Goal: Entertainment & Leisure: Consume media (video, audio)

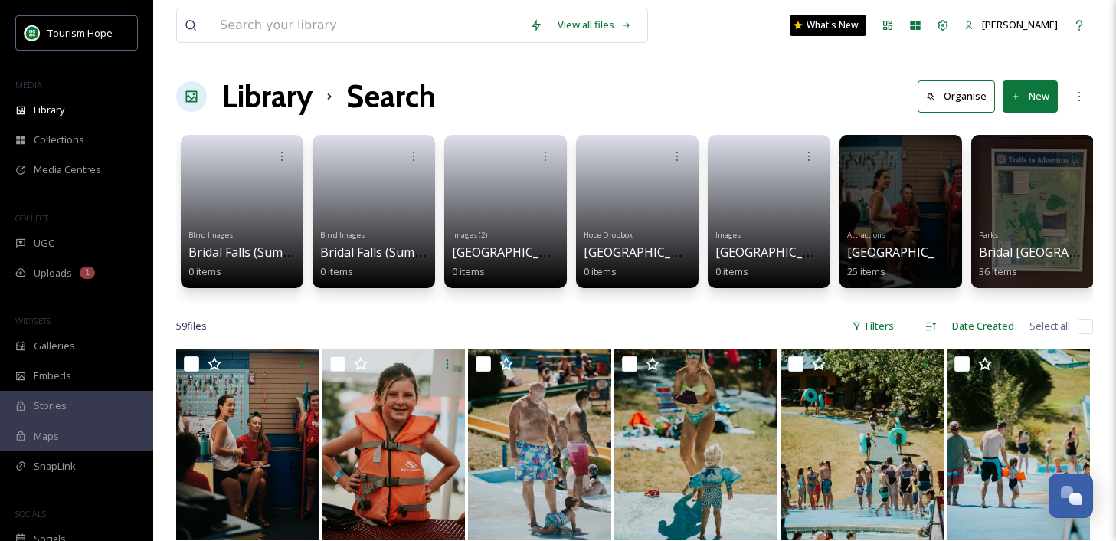
click at [57, 271] on span "Uploads" at bounding box center [53, 273] width 38 height 15
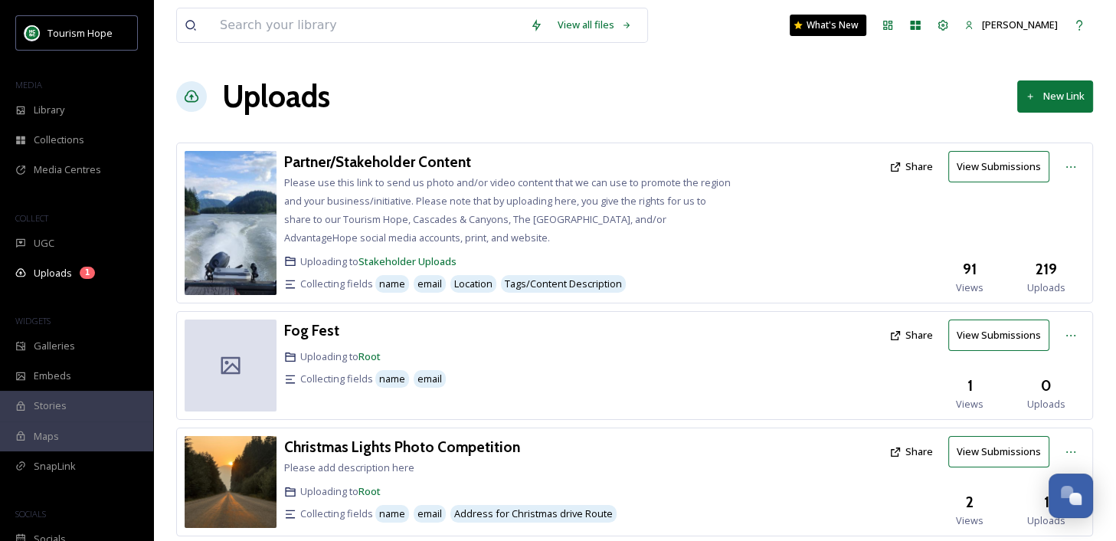
click at [412, 80] on div "Uploads New Link" at bounding box center [634, 97] width 917 height 46
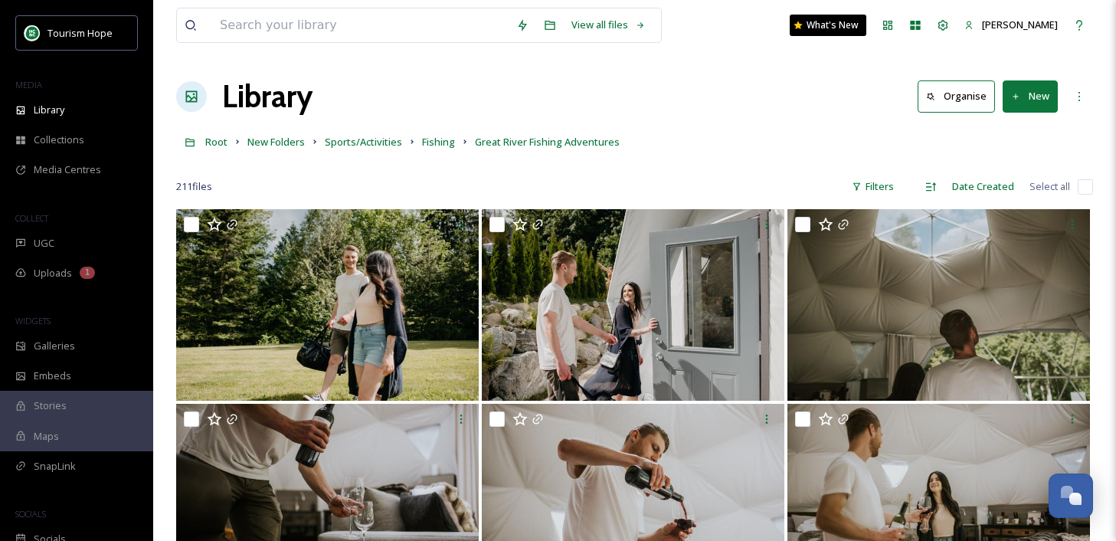
scroll to position [11579, 0]
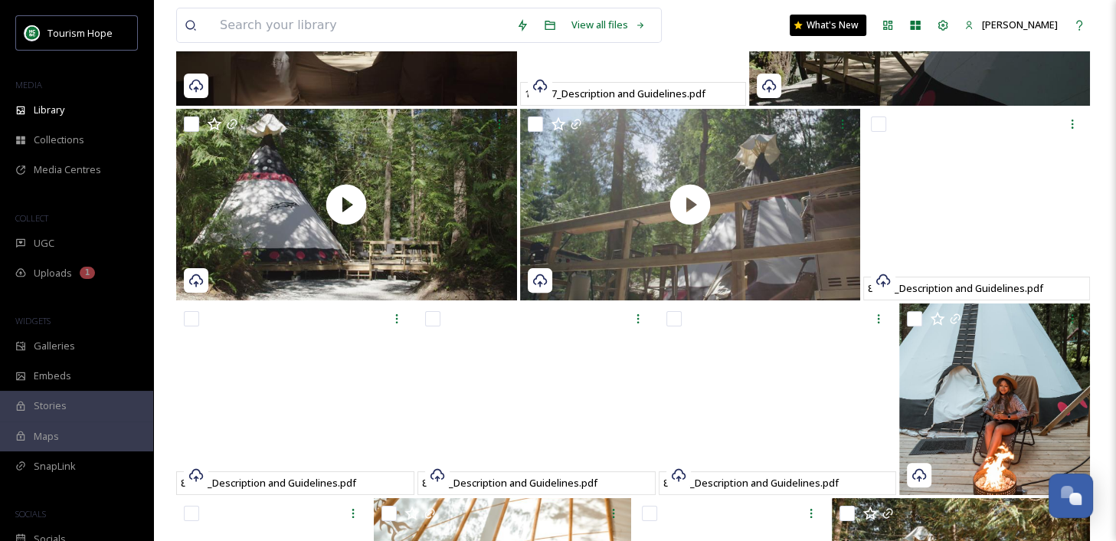
click at [28, 75] on div "MEDIA" at bounding box center [76, 85] width 153 height 20
click at [77, 268] on div "Uploads 1" at bounding box center [76, 273] width 153 height 30
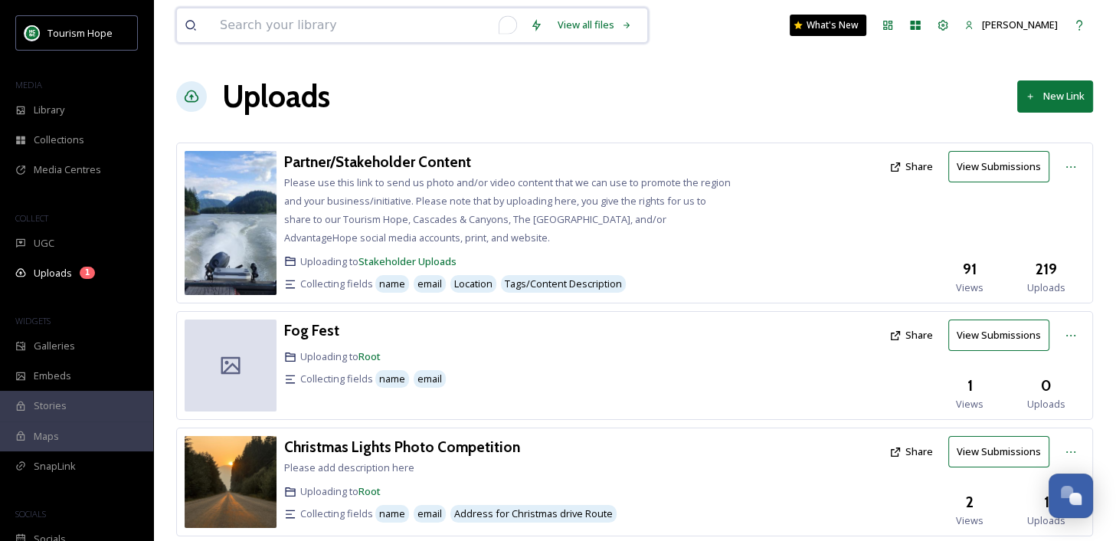
click at [273, 22] on input "To enrich screen reader interactions, please activate Accessibility in Grammarl…" at bounding box center [367, 25] width 310 height 34
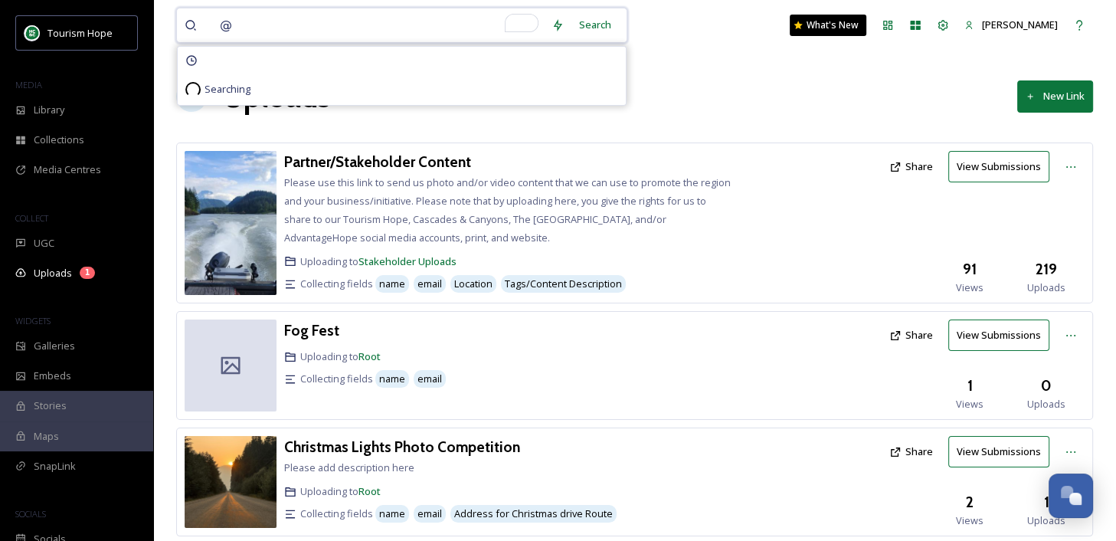
type input "@"
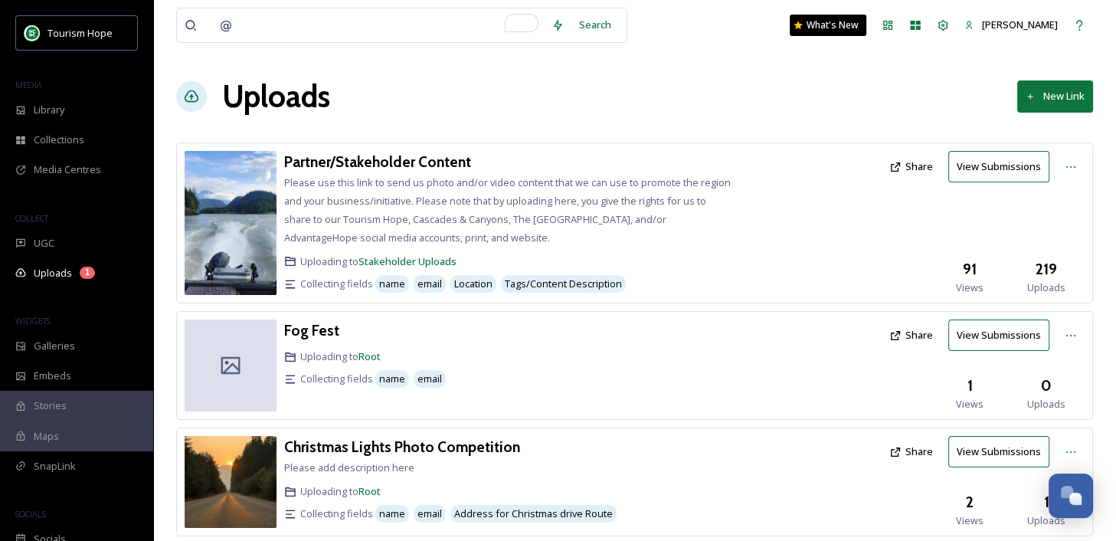
click at [705, 55] on div "@ Search What's New Tia Davison Uploads New Link Partner/Stakeholder Content Pl…" at bounding box center [634, 491] width 963 height 983
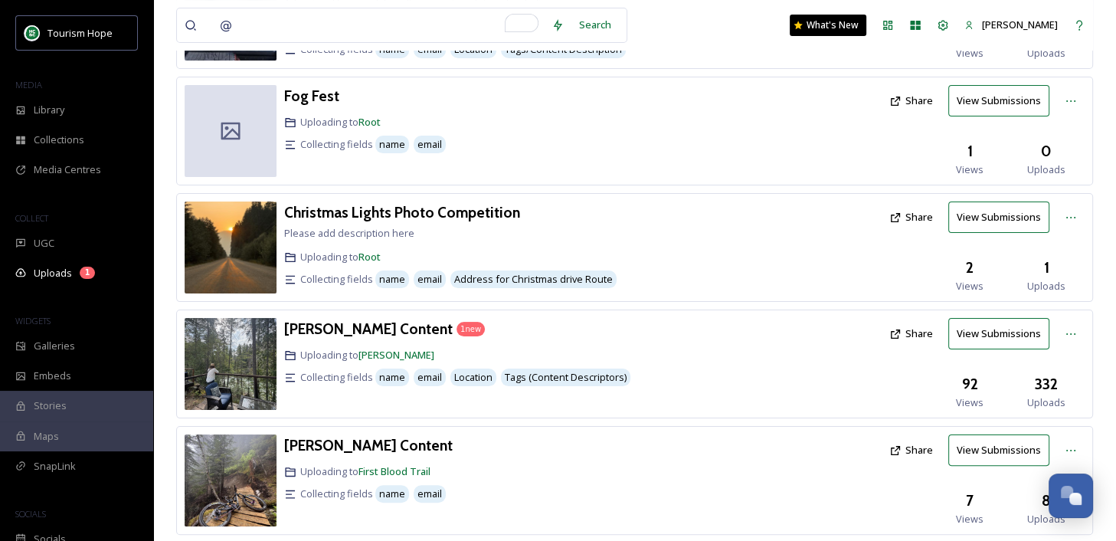
scroll to position [237, 0]
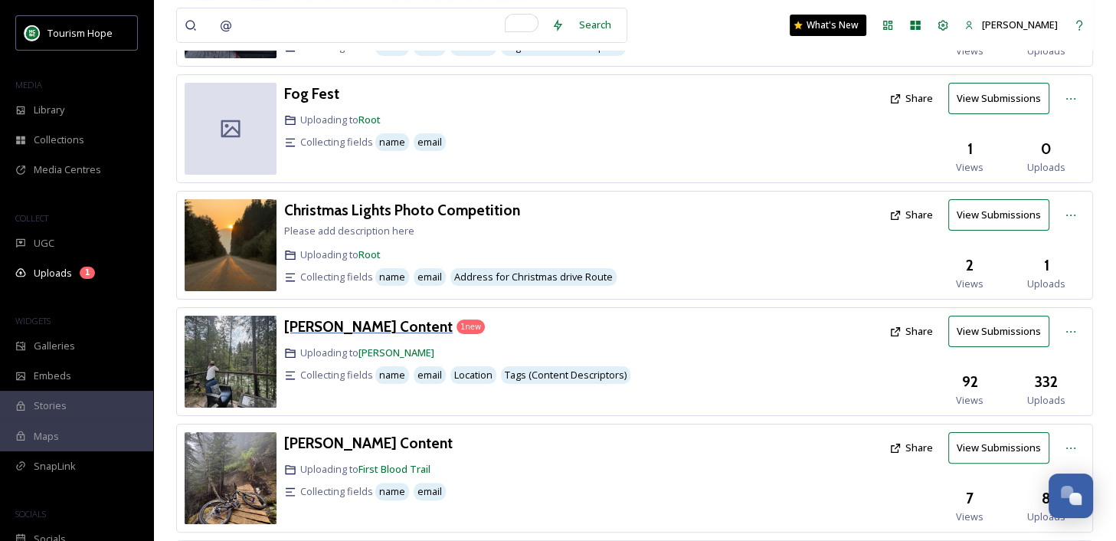
click at [367, 327] on h3 "[PERSON_NAME] Content" at bounding box center [368, 326] width 169 height 18
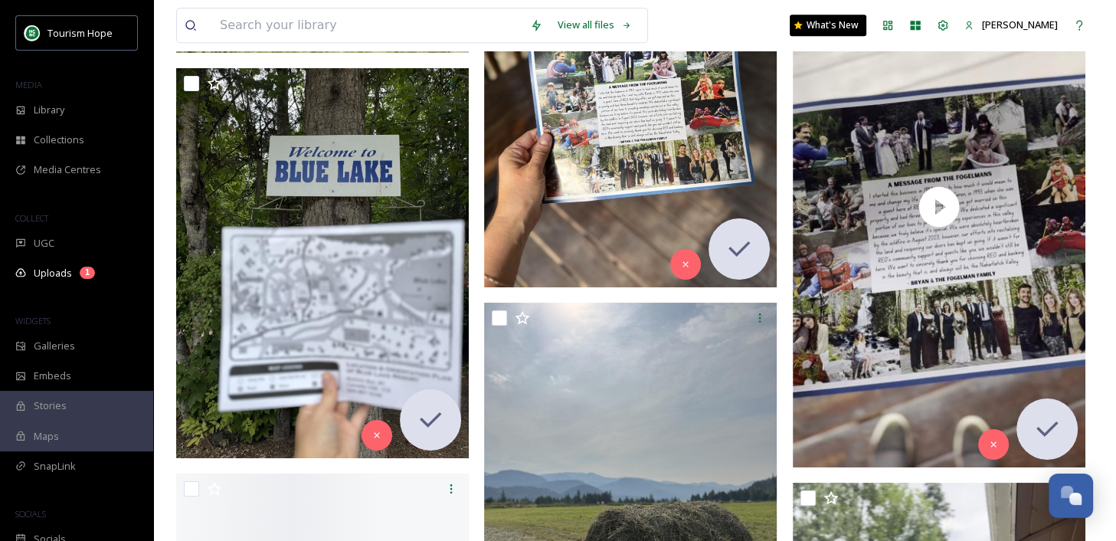
scroll to position [11900, 0]
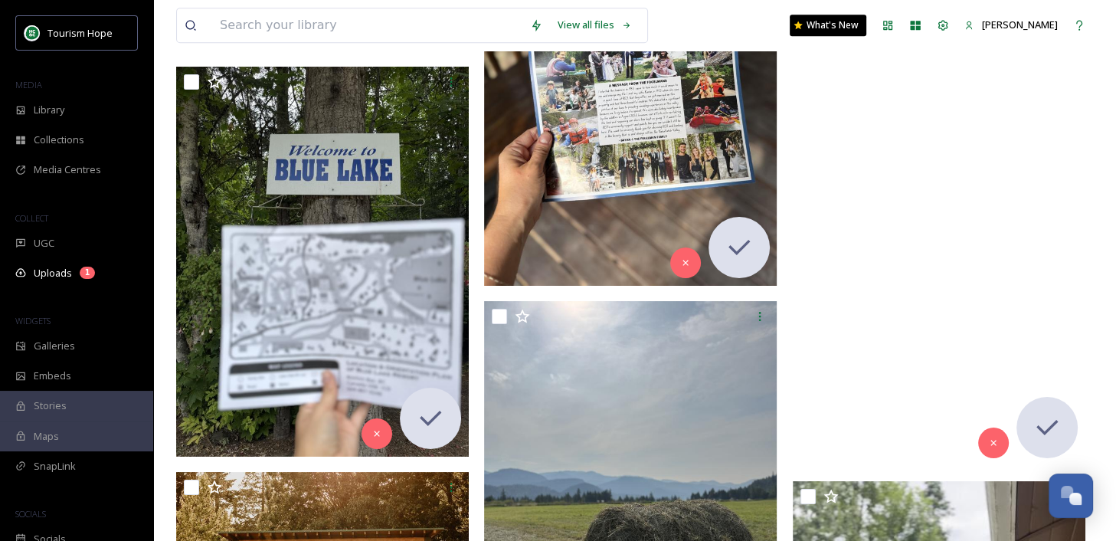
click at [915, 271] on video "ext_1754455401.814483_-73c231bb5d3c4a2c8b8b574794853b36.mp4" at bounding box center [939, 205] width 293 height 520
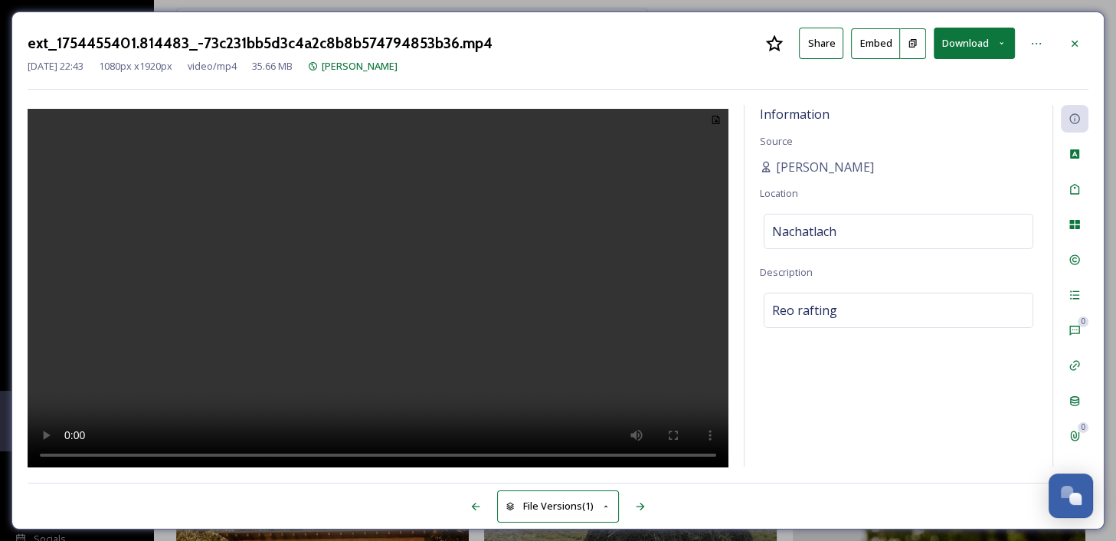
click at [372, 292] on video at bounding box center [378, 290] width 701 height 363
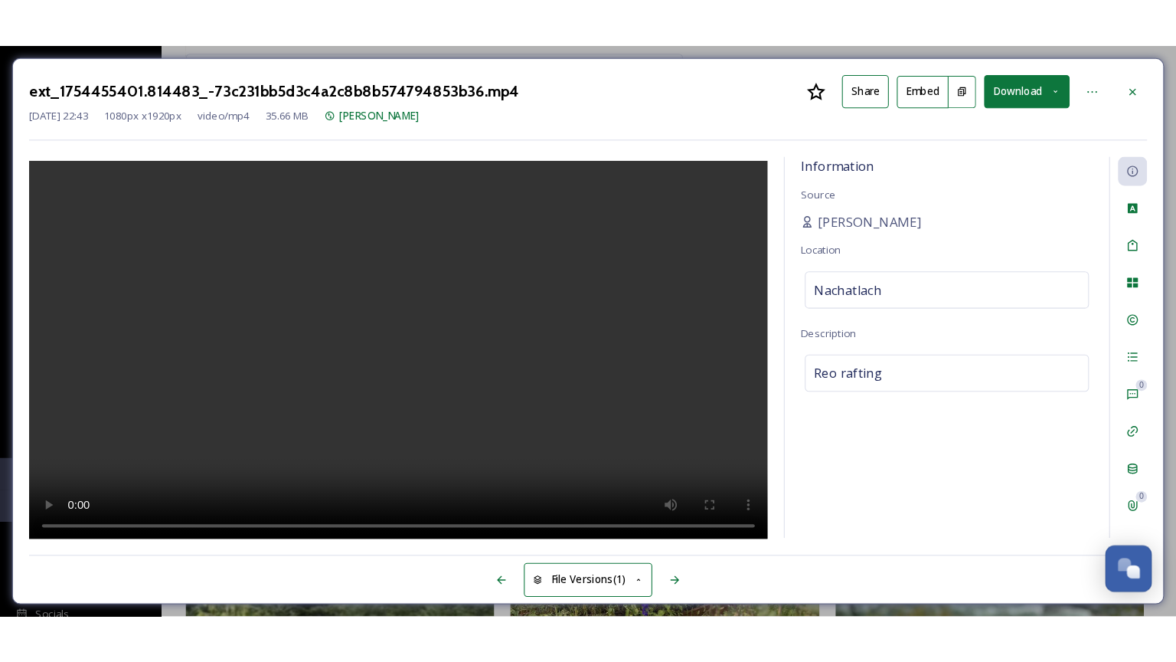
scroll to position [12654, 0]
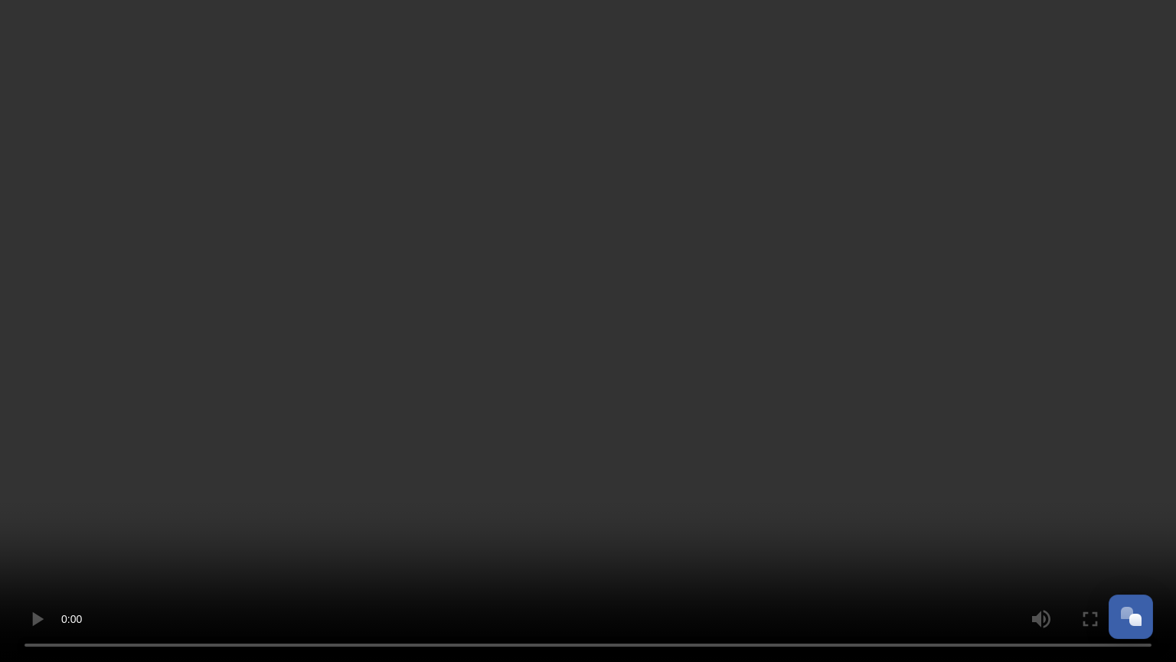
click at [647, 449] on video at bounding box center [588, 331] width 1176 height 662
click at [742, 479] on video at bounding box center [588, 331] width 1176 height 662
click at [1073, 501] on video at bounding box center [588, 331] width 1176 height 662
click at [709, 463] on video at bounding box center [588, 331] width 1176 height 662
click at [313, 410] on video at bounding box center [588, 331] width 1176 height 662
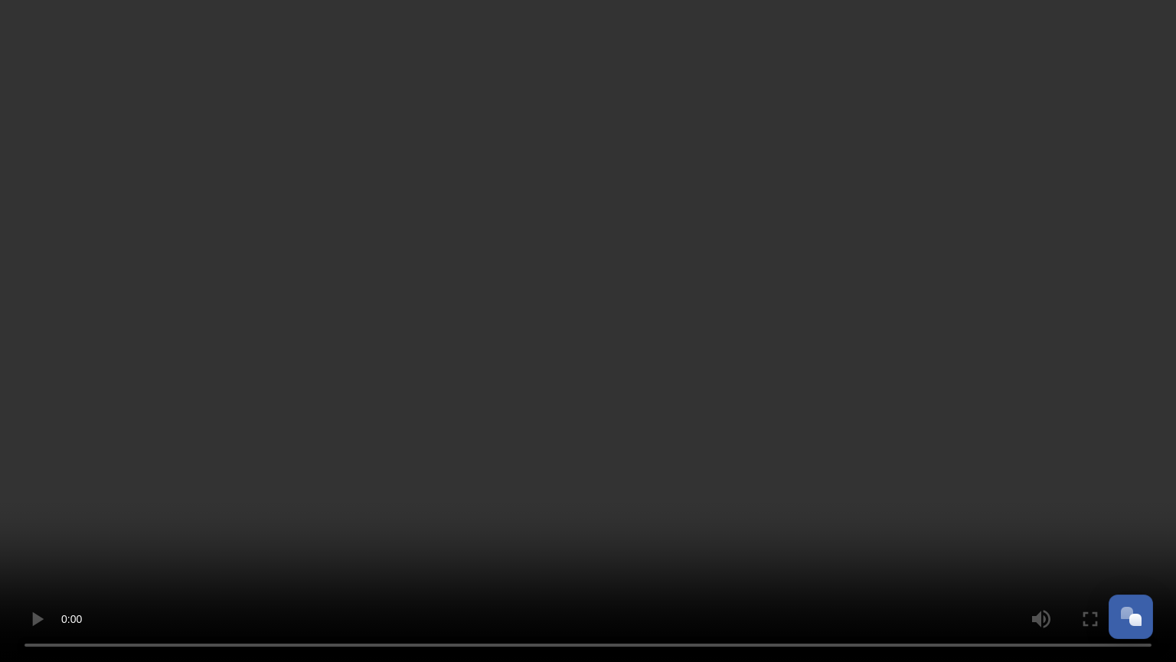
click at [515, 365] on video at bounding box center [588, 331] width 1176 height 662
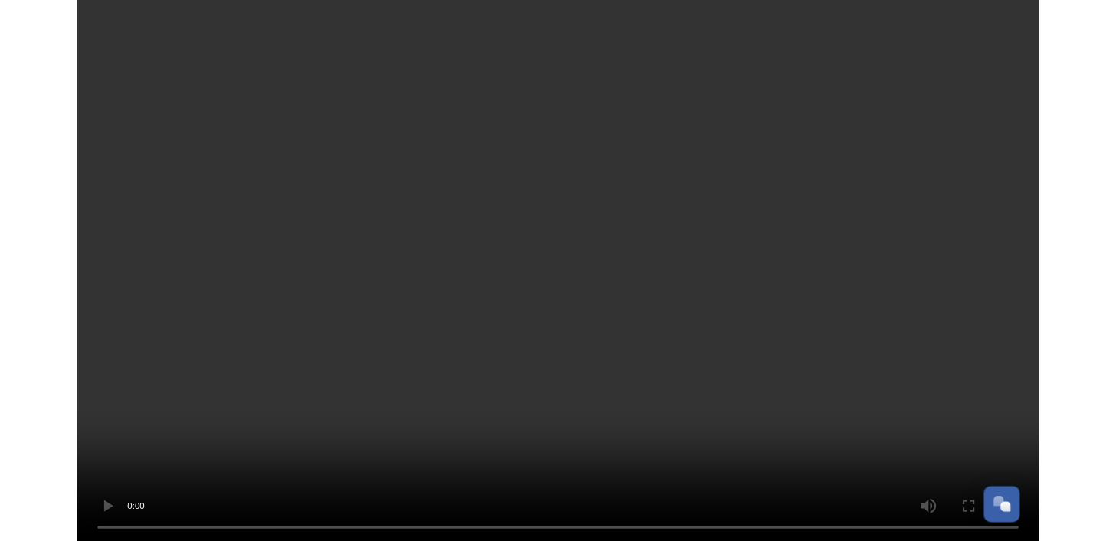
scroll to position [11900, 0]
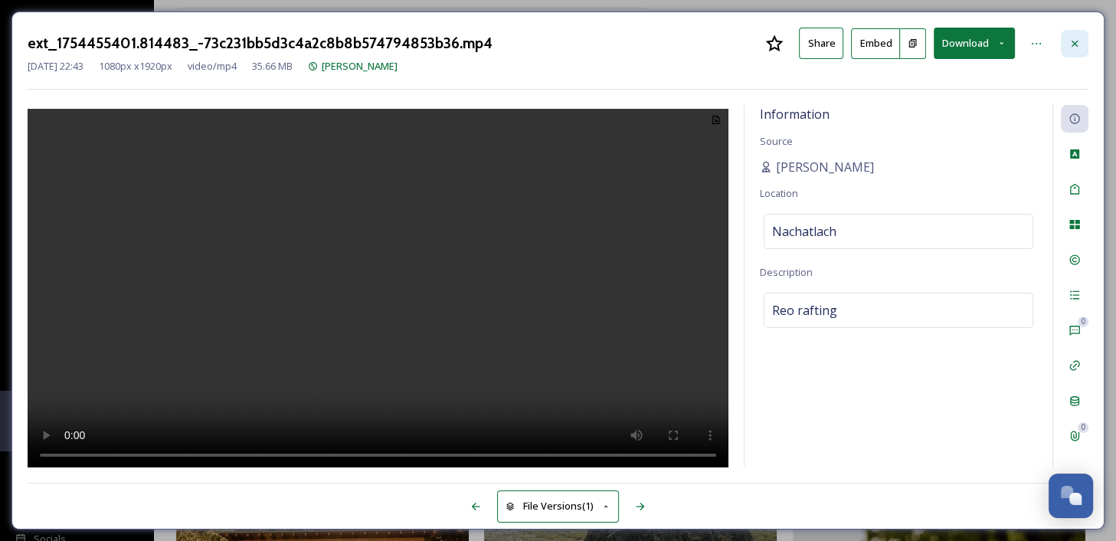
click at [1075, 41] on icon at bounding box center [1074, 44] width 12 height 12
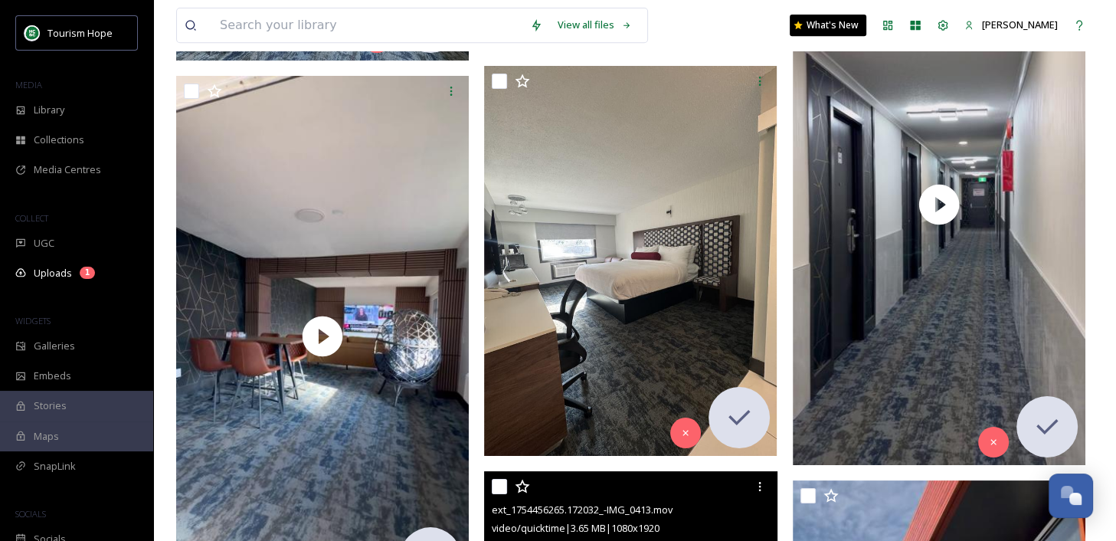
scroll to position [5844, 0]
